Goal: Information Seeking & Learning: Learn about a topic

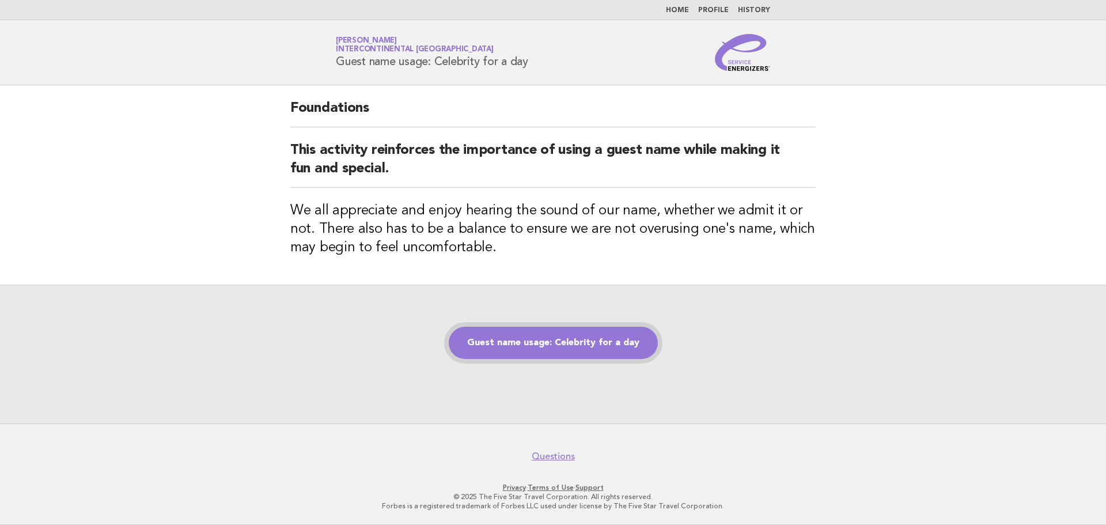
click at [625, 341] on link "Guest name usage: Celebrity for a day" at bounding box center [553, 343] width 209 height 32
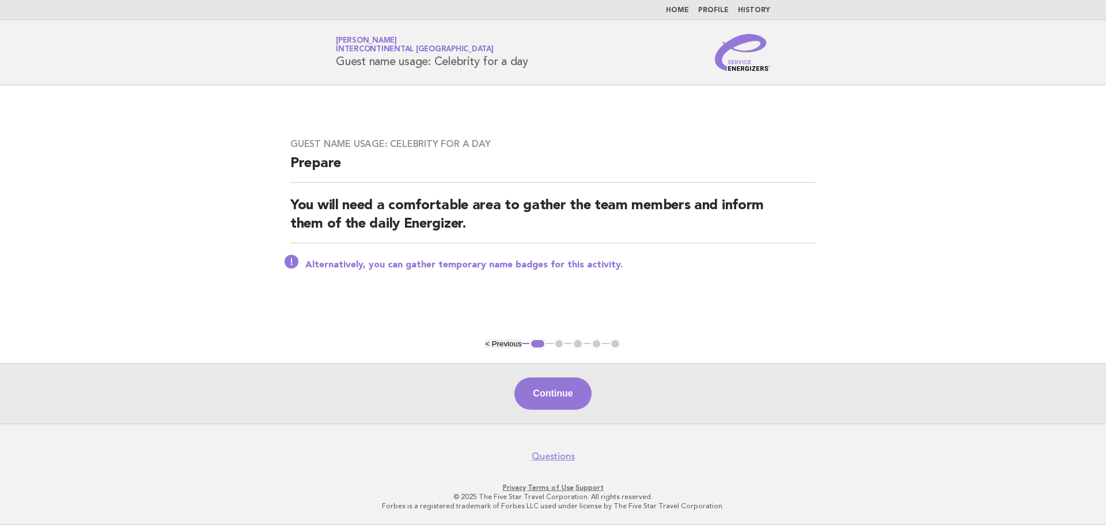
click at [560, 269] on p "Alternatively, you can gather temporary name badges for this activity." at bounding box center [560, 265] width 511 height 12
click at [561, 383] on button "Continue" at bounding box center [553, 393] width 77 height 32
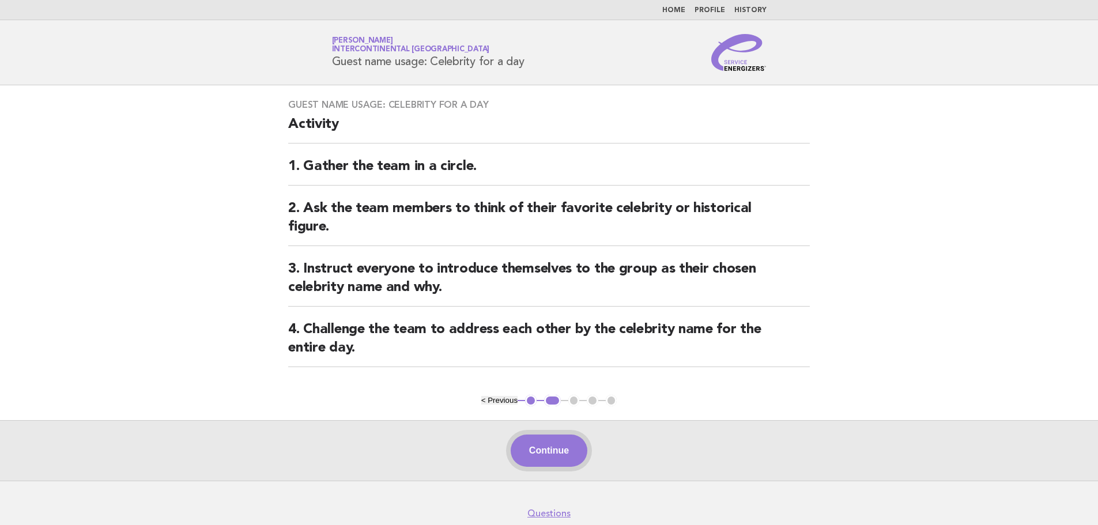
click at [534, 458] on button "Continue" at bounding box center [549, 450] width 77 height 32
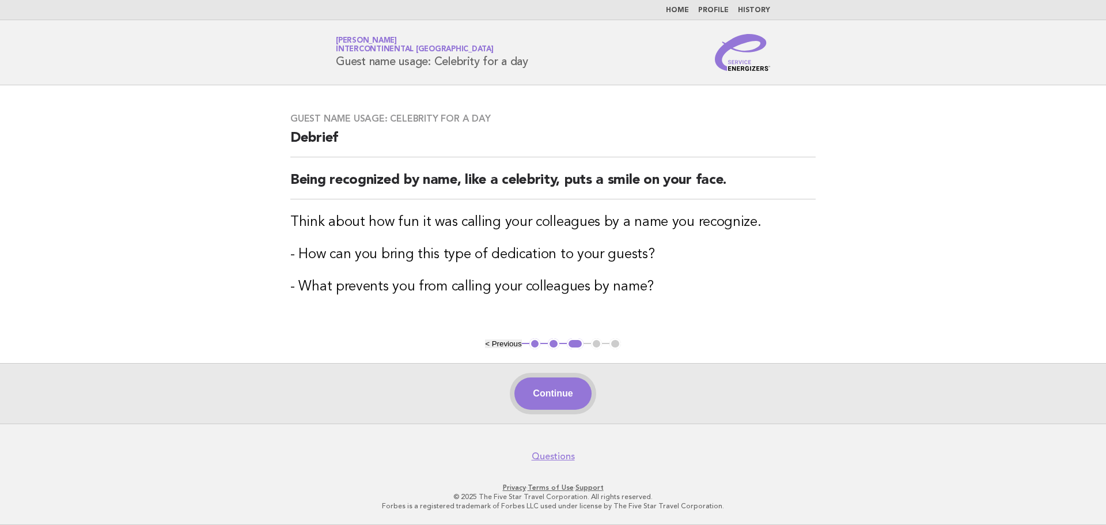
click at [562, 398] on button "Continue" at bounding box center [553, 393] width 77 height 32
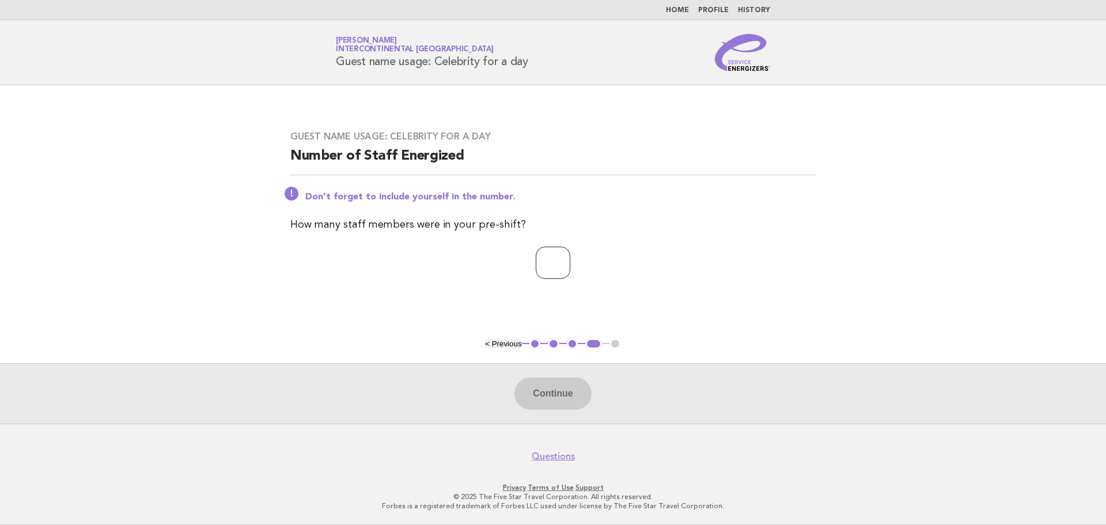
click at [550, 257] on input "number" at bounding box center [553, 263] width 35 height 32
type input "**"
click at [548, 411] on div "Continue" at bounding box center [553, 393] width 1106 height 61
click at [559, 403] on button "Continue" at bounding box center [553, 393] width 77 height 32
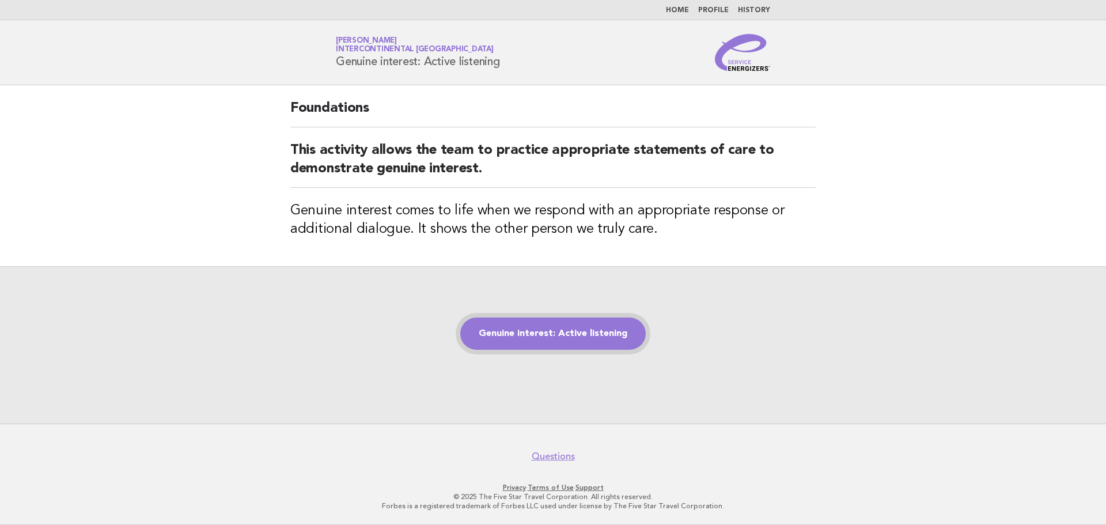
click at [582, 331] on link "Genuine interest: Active listening" at bounding box center [553, 334] width 186 height 32
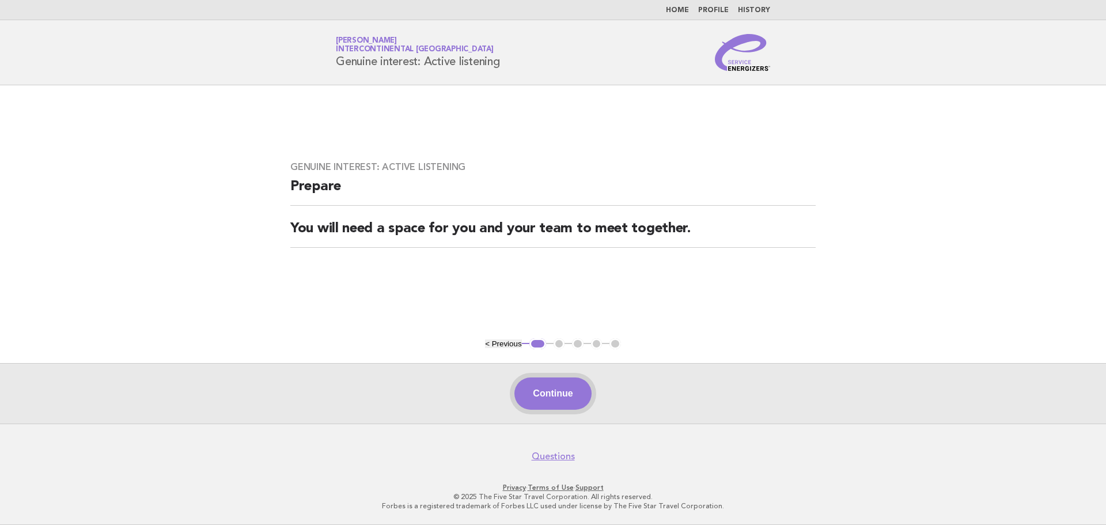
click at [547, 403] on button "Continue" at bounding box center [553, 393] width 77 height 32
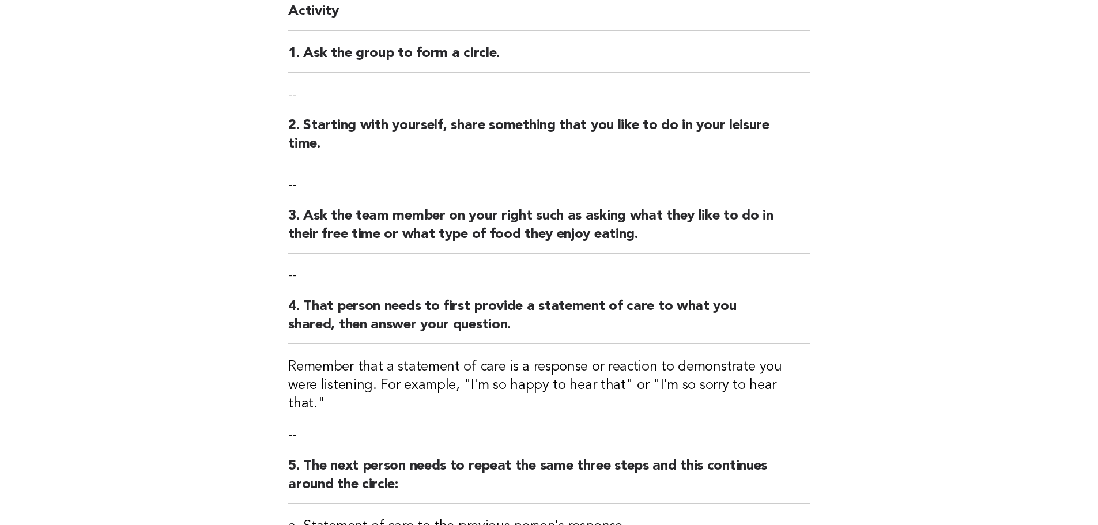
scroll to position [115, 0]
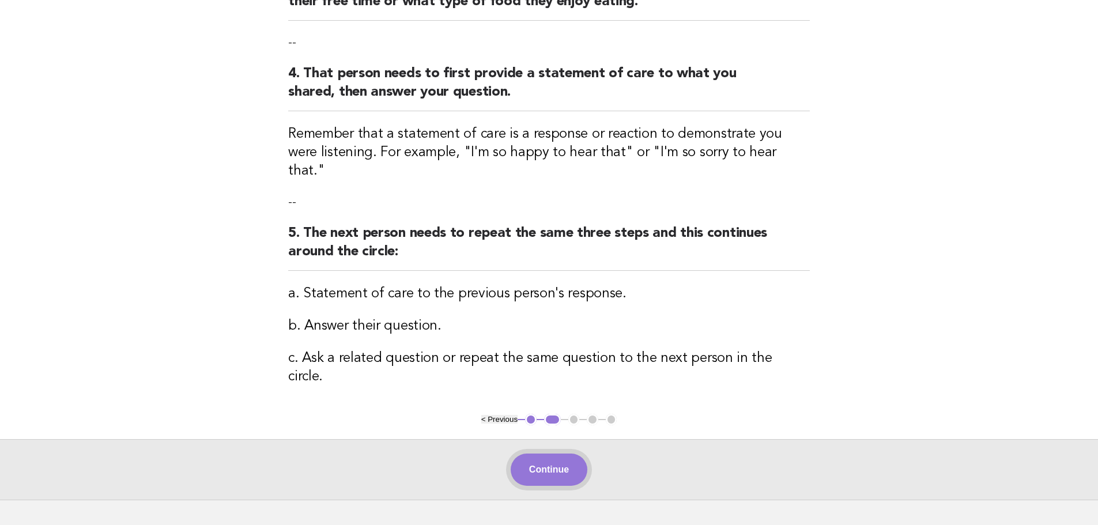
click at [564, 453] on button "Continue" at bounding box center [549, 469] width 77 height 32
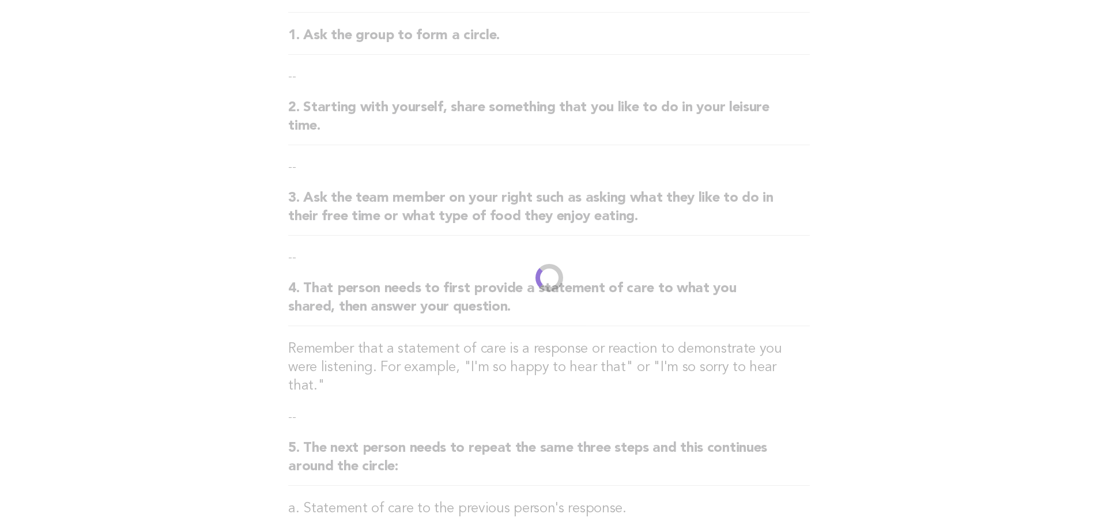
scroll to position [0, 0]
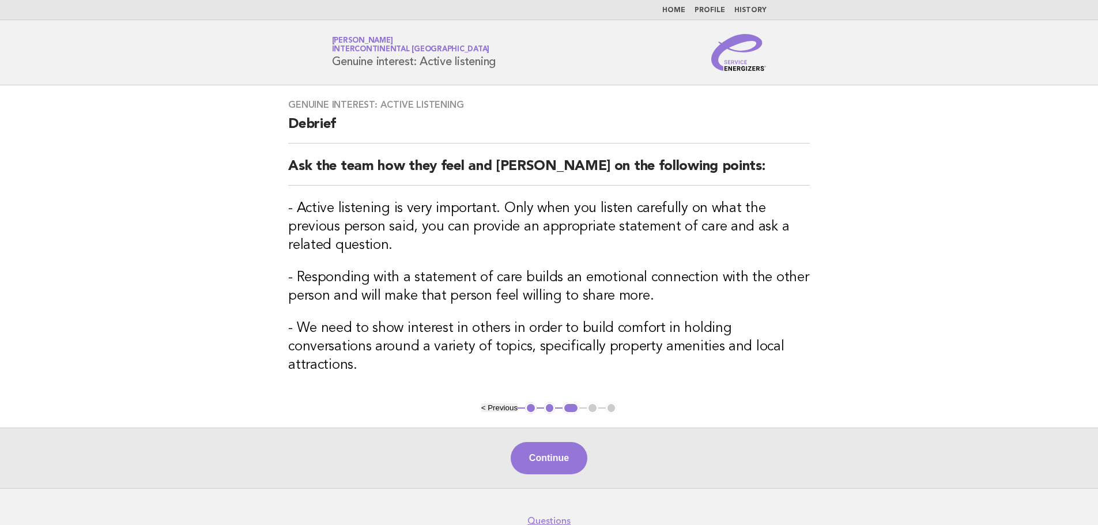
click at [564, 442] on button "Continue" at bounding box center [549, 458] width 77 height 32
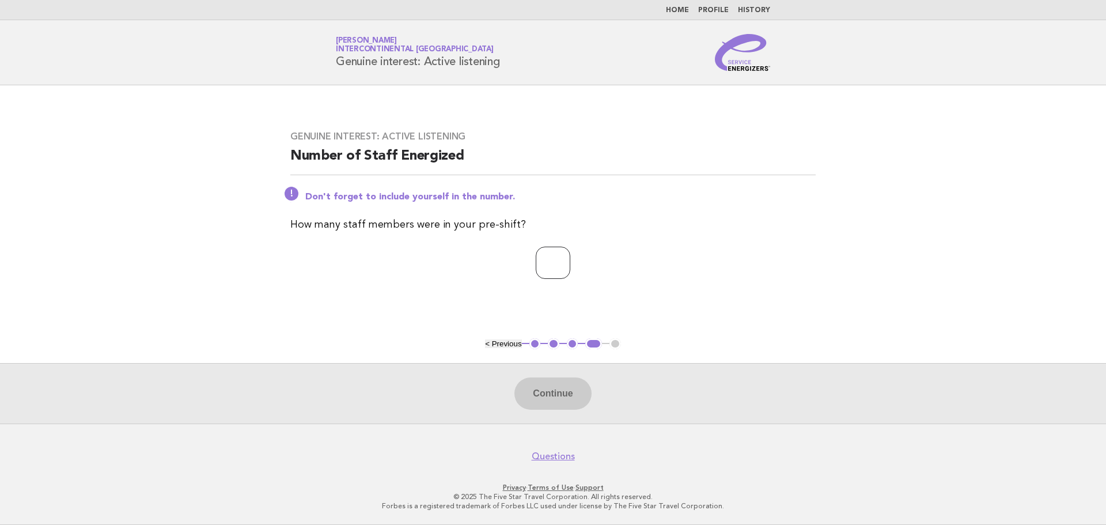
click at [561, 264] on input "number" at bounding box center [553, 263] width 35 height 32
type input "**"
click at [579, 393] on button "Continue" at bounding box center [553, 393] width 77 height 32
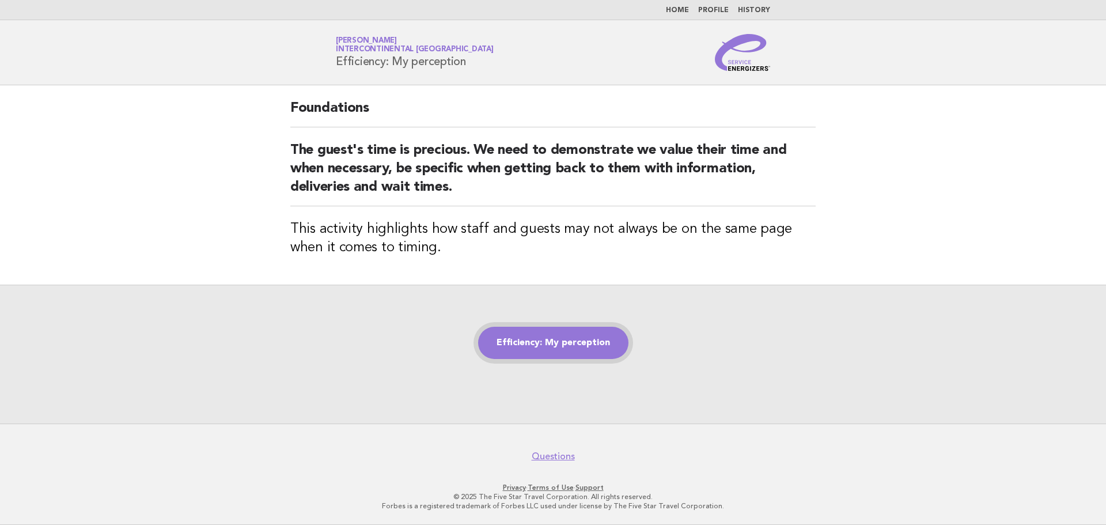
click at [580, 352] on link "Efficiency: My perception" at bounding box center [553, 343] width 150 height 32
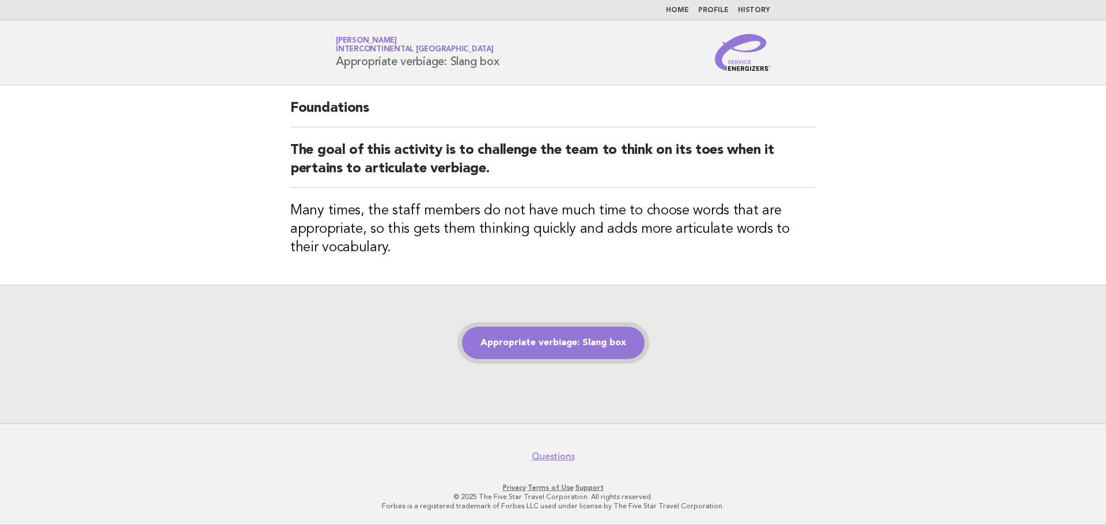
click at [611, 342] on link "Appropriate verbiage: Slang box" at bounding box center [553, 343] width 183 height 32
click at [589, 347] on link "Appropriate verbiage: Slang box" at bounding box center [553, 343] width 183 height 32
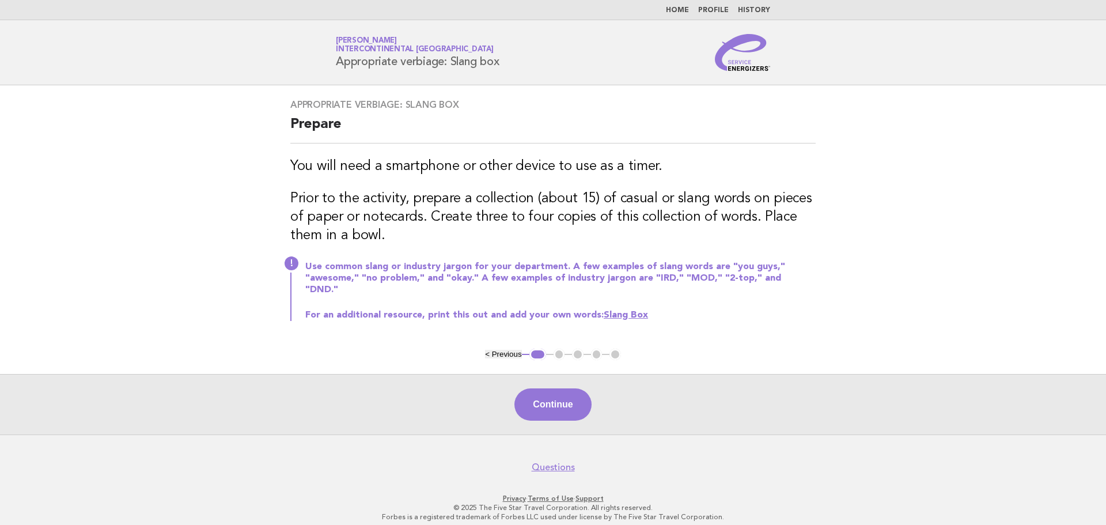
click at [631, 311] on link "Slang Box" at bounding box center [626, 315] width 44 height 9
click at [572, 388] on button "Continue" at bounding box center [553, 404] width 77 height 32
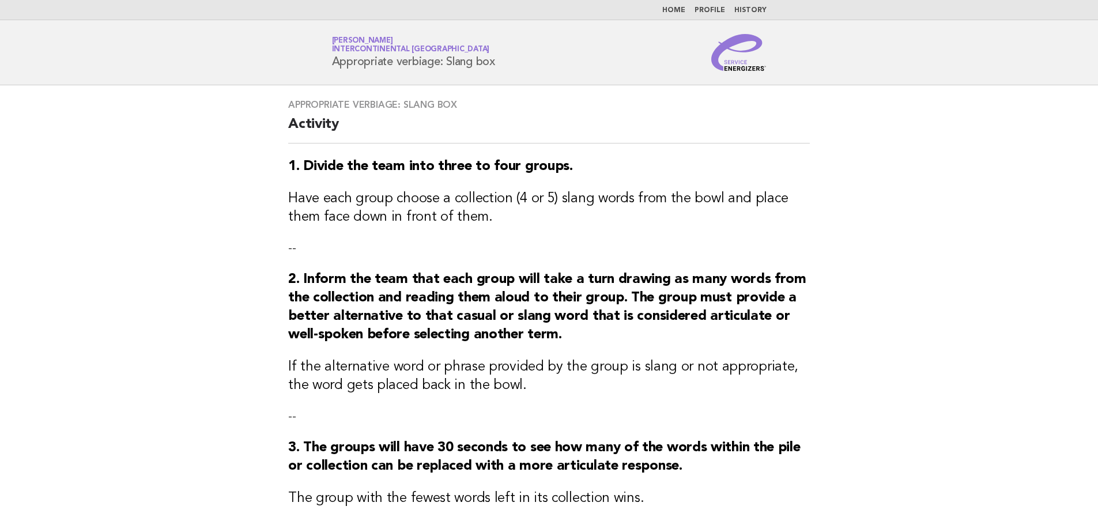
scroll to position [283, 0]
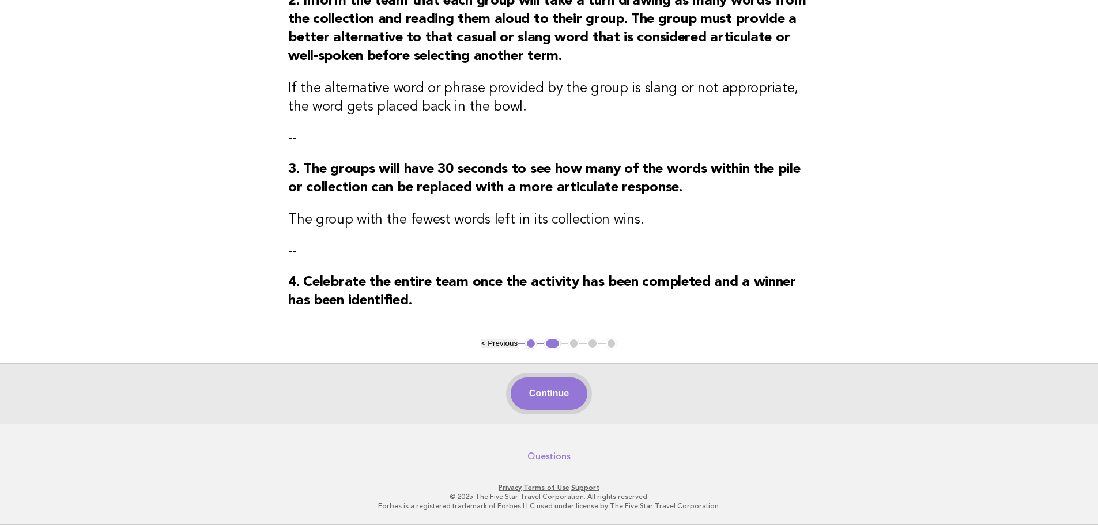
click at [540, 387] on button "Continue" at bounding box center [549, 393] width 77 height 32
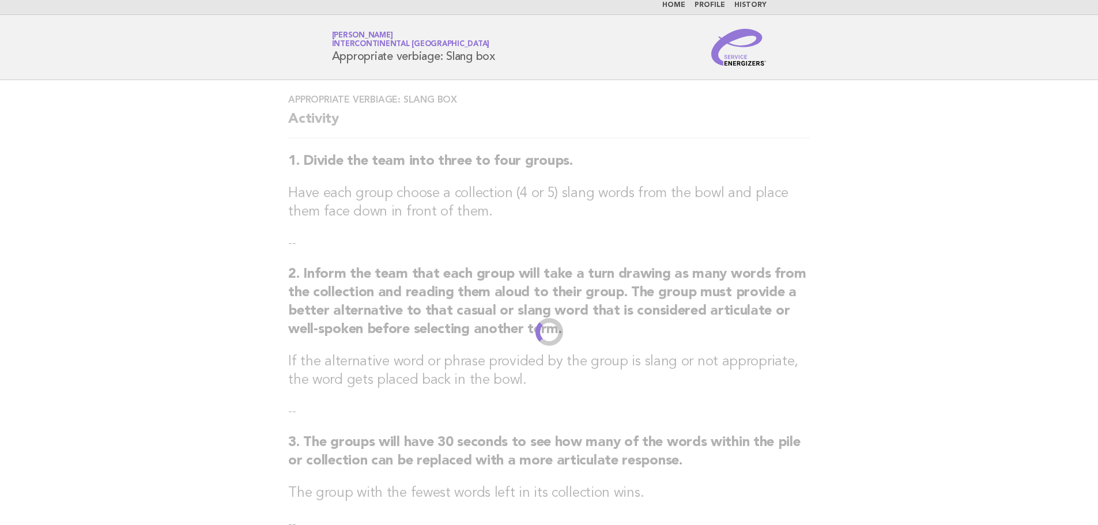
scroll to position [0, 0]
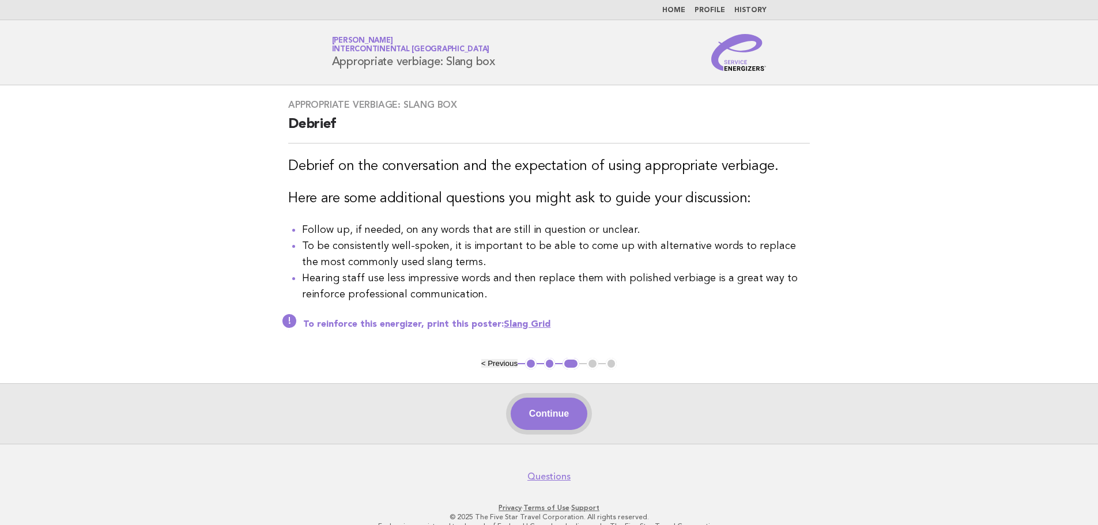
click at [553, 415] on button "Continue" at bounding box center [549, 414] width 77 height 32
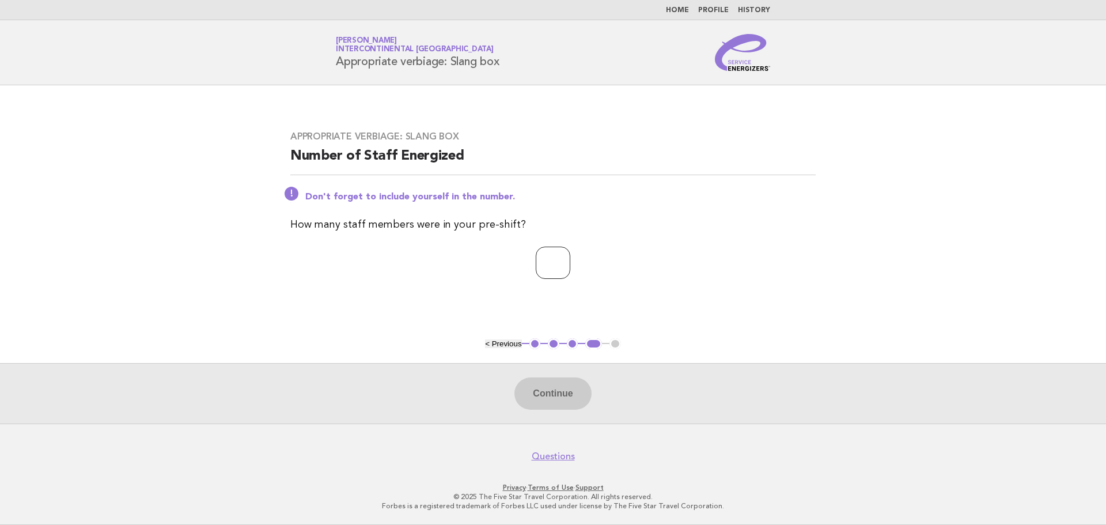
click at [539, 266] on input "number" at bounding box center [553, 263] width 35 height 32
type input "**"
click at [576, 395] on button "Continue" at bounding box center [553, 393] width 77 height 32
